Goal: Task Accomplishment & Management: Manage account settings

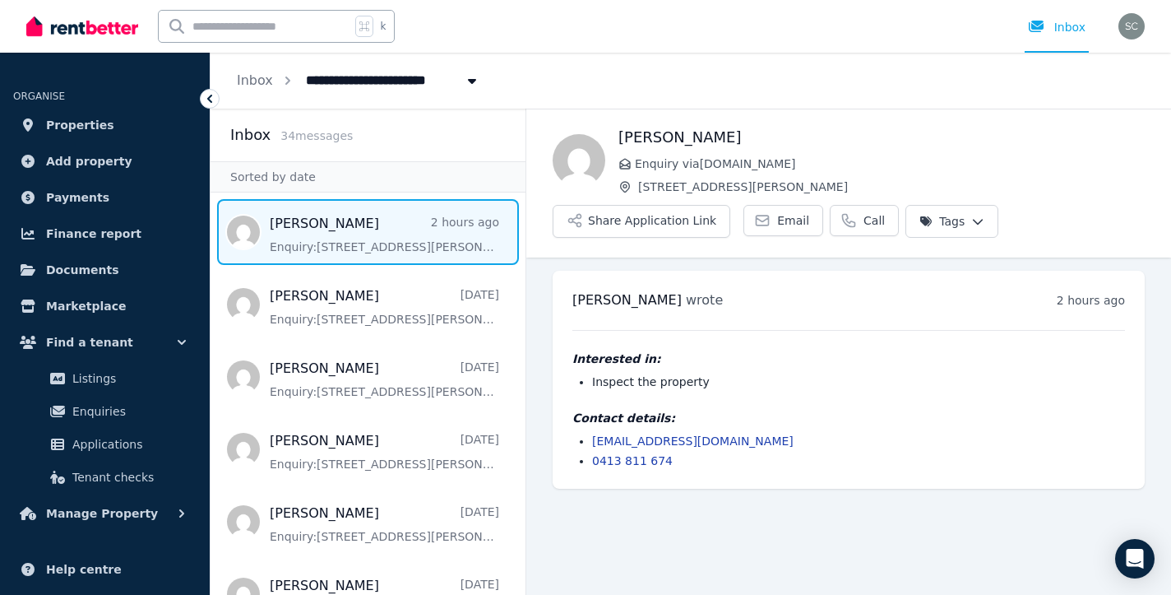
click at [204, 95] on icon at bounding box center [210, 98] width 16 height 16
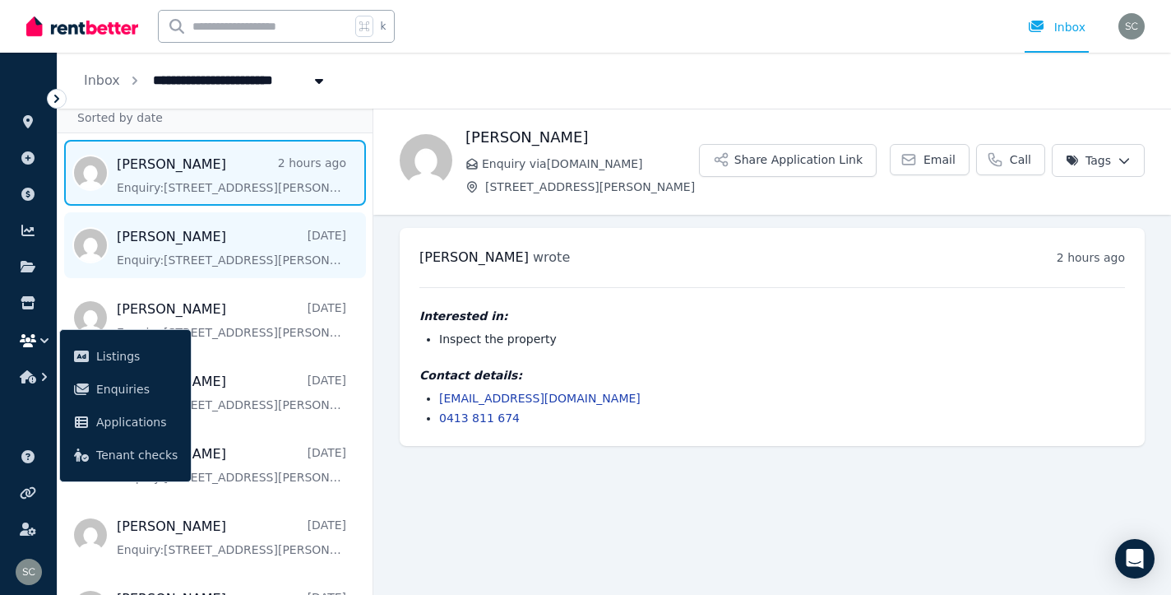
scroll to position [72, 0]
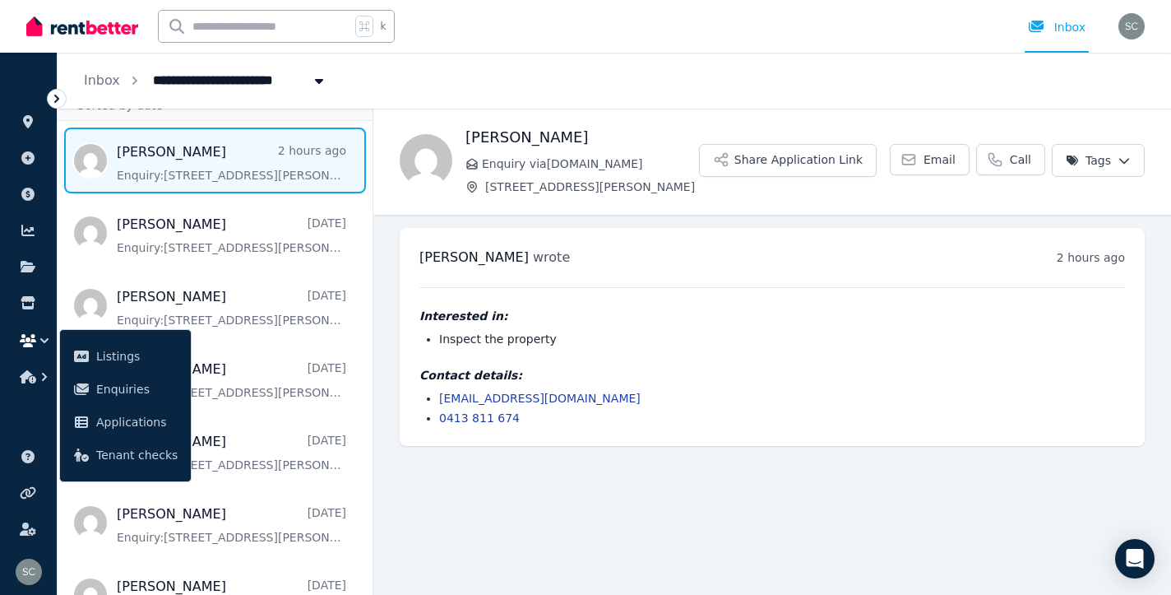
click at [55, 98] on icon at bounding box center [57, 98] width 16 height 16
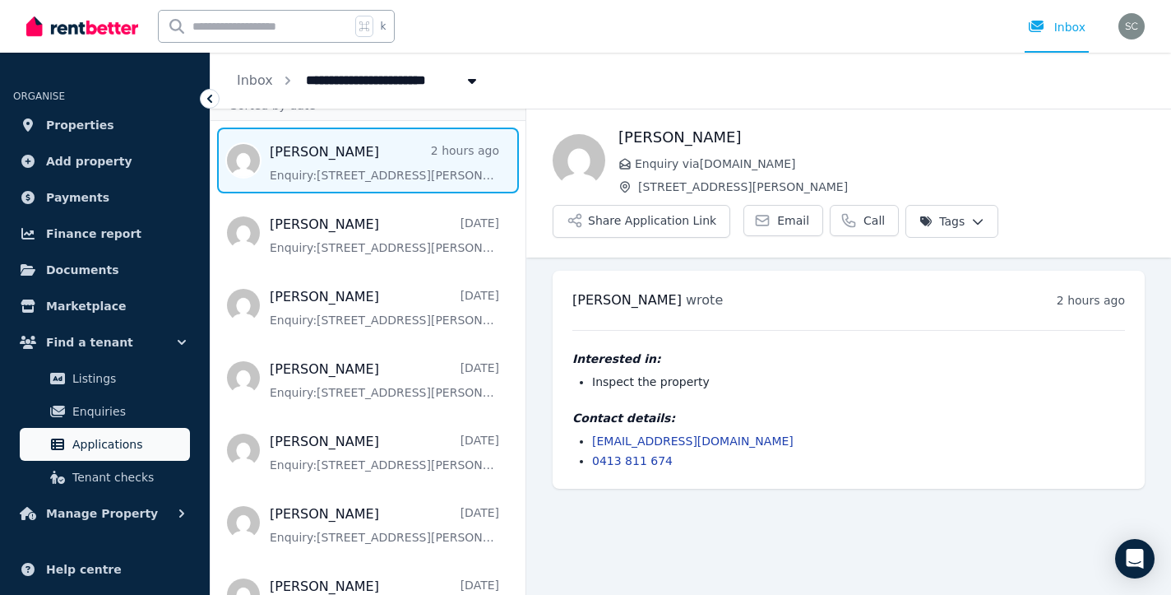
click at [94, 451] on span "Applications" at bounding box center [127, 444] width 111 height 20
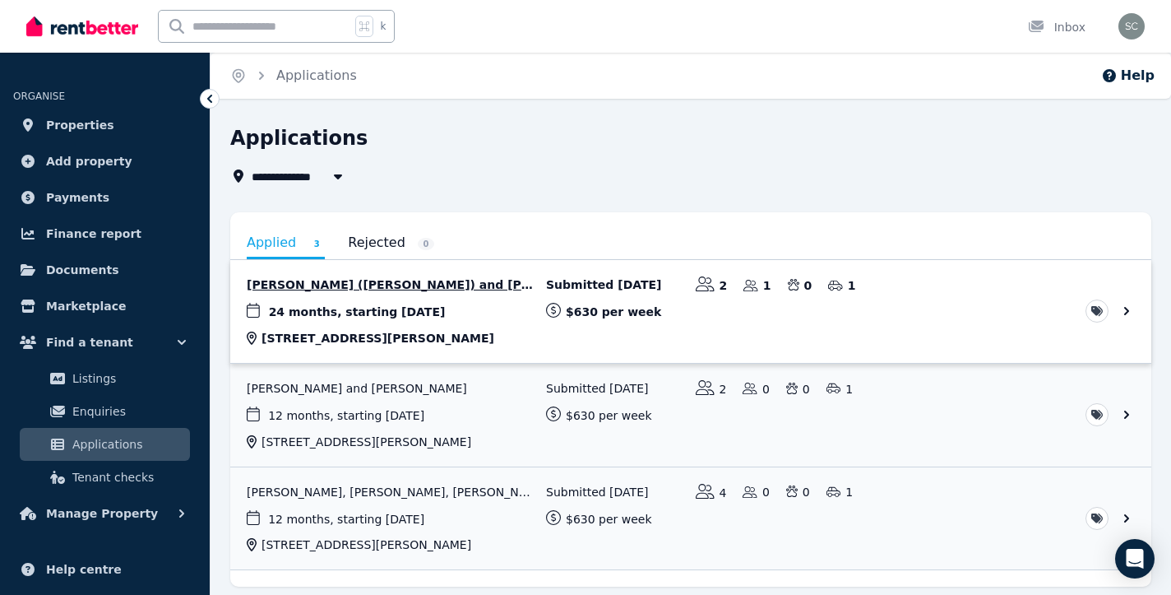
click at [508, 313] on link "View application: Katrina Taranec (Tibaldi) and Jake Taranec" at bounding box center [690, 311] width 921 height 103
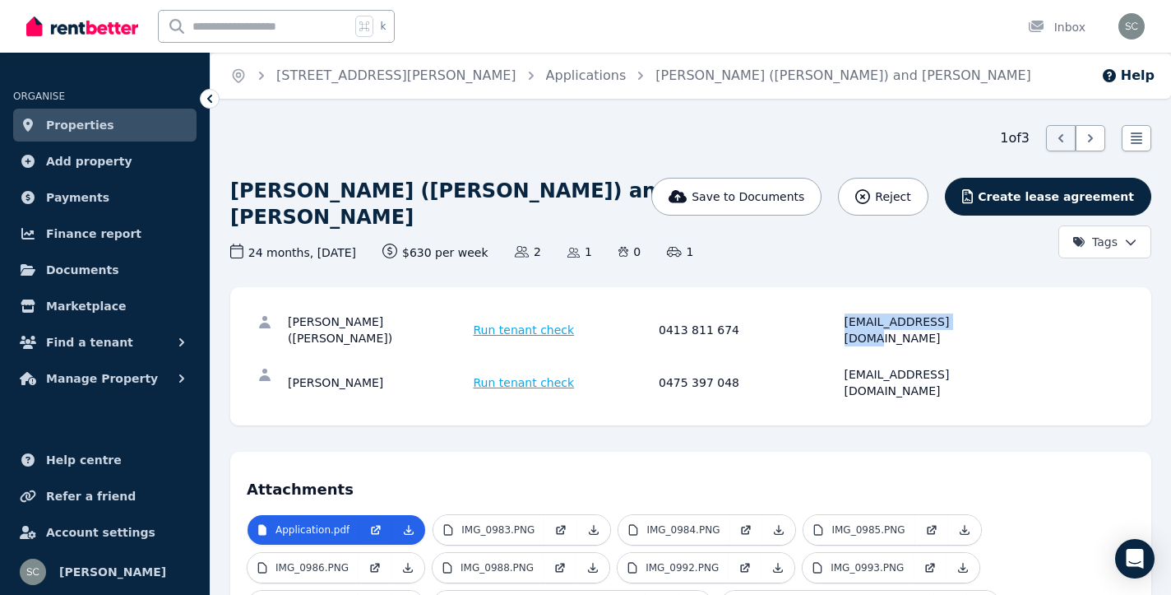
drag, startPoint x: 975, startPoint y: 319, endPoint x: 828, endPoint y: 314, distance: 147.3
click at [828, 314] on div "Katrina Taranec (Tibaldi) Run tenant check 0413 811 674 ktibaldi@live.com.au" at bounding box center [656, 329] width 737 height 33
copy div "ktibaldi@live.com.au"
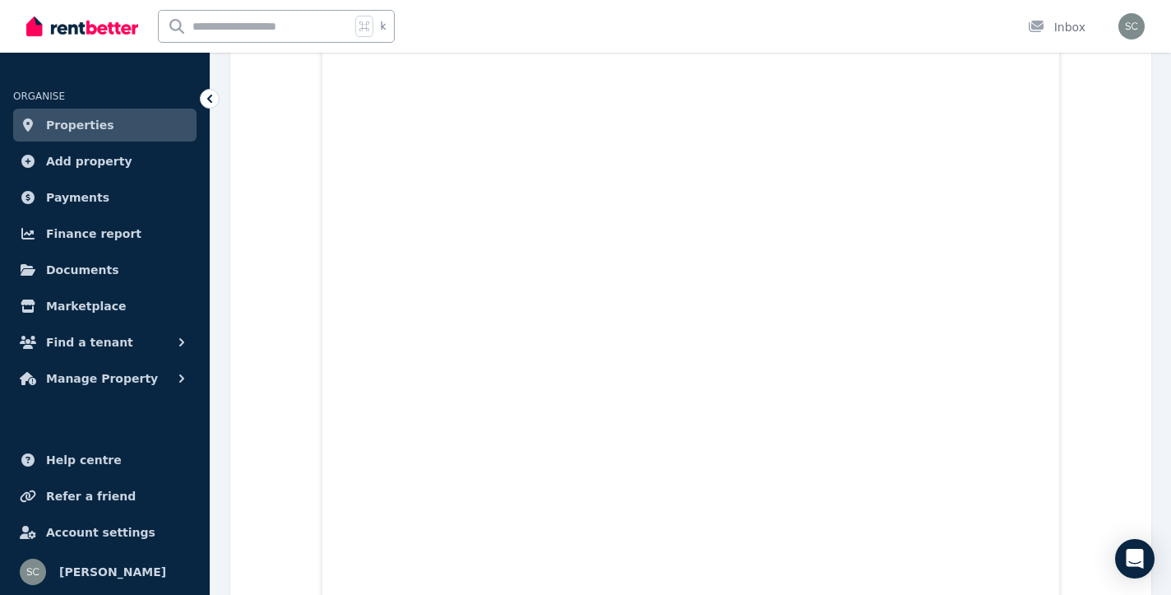
scroll to position [14566, 0]
